Goal: Task Accomplishment & Management: Manage account settings

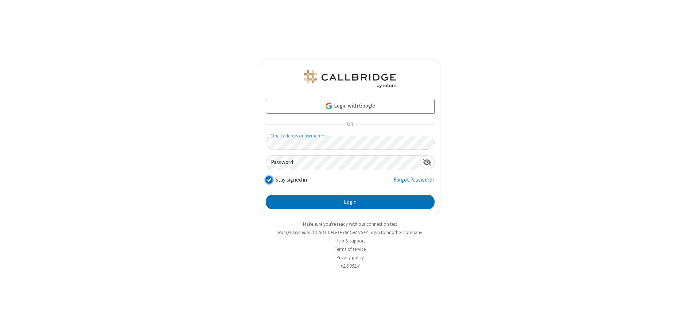
click at [269, 179] on input "Stay signed in" at bounding box center [269, 180] width 7 height 8
checkbox input "false"
click at [350, 202] on button "Login" at bounding box center [350, 202] width 169 height 15
click at [269, 179] on input "Stay signed in" at bounding box center [269, 180] width 7 height 8
checkbox input "false"
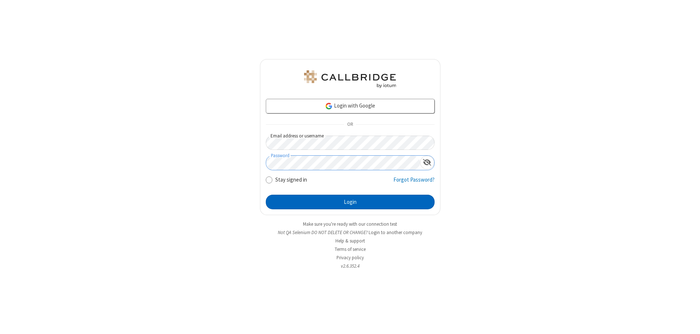
click at [350, 202] on button "Login" at bounding box center [350, 202] width 169 height 15
